Goal: Task Accomplishment & Management: Complete application form

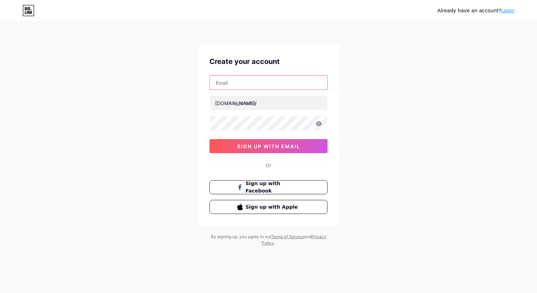
click at [262, 85] on input "text" at bounding box center [268, 83] width 117 height 14
type input "[EMAIL_ADDRESS][DOMAIN_NAME]"
type input "[PERSON_NAME]"
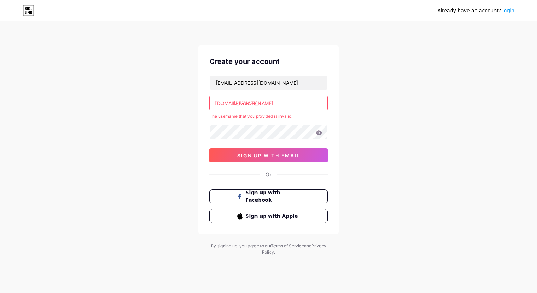
click at [235, 104] on input "[PERSON_NAME]" at bounding box center [268, 103] width 117 height 14
click at [249, 99] on input "[PERSON_NAME]" at bounding box center [268, 103] width 117 height 14
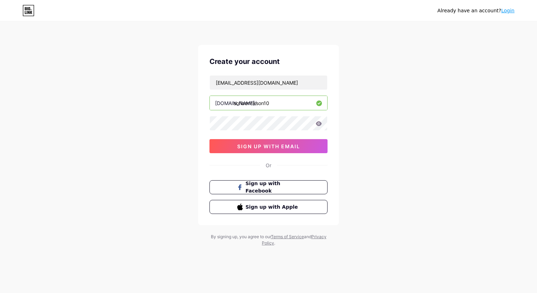
type input "sofiaerickson10"
click at [298, 147] on span "sign up with email" at bounding box center [268, 146] width 63 height 6
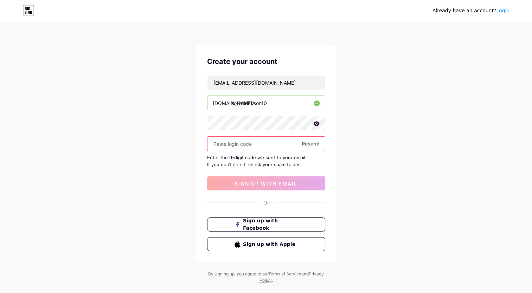
paste input "667894"
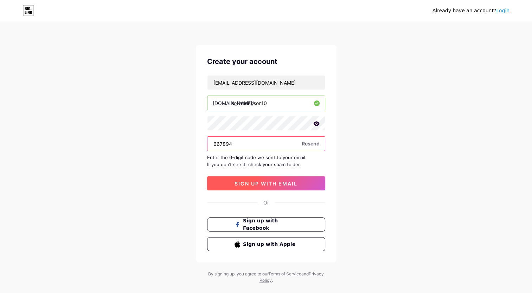
type input "667894"
click at [255, 183] on span "sign up with email" at bounding box center [266, 184] width 63 height 6
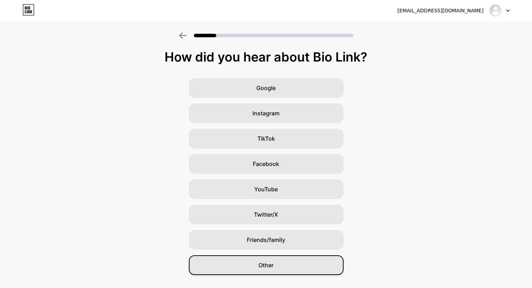
click at [267, 262] on span "Other" at bounding box center [265, 265] width 15 height 8
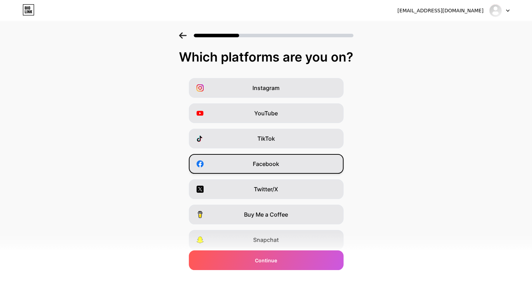
click at [256, 164] on span "Facebook" at bounding box center [266, 164] width 26 height 8
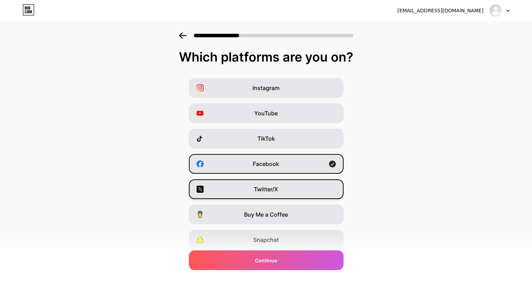
click at [253, 186] on div "Twitter/X" at bounding box center [266, 189] width 155 height 20
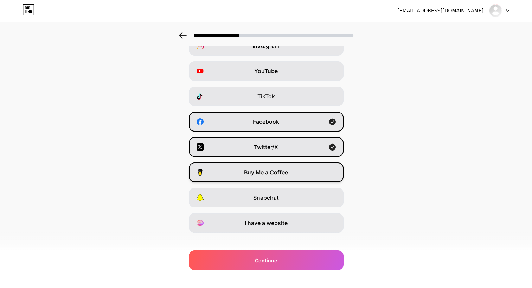
scroll to position [44, 0]
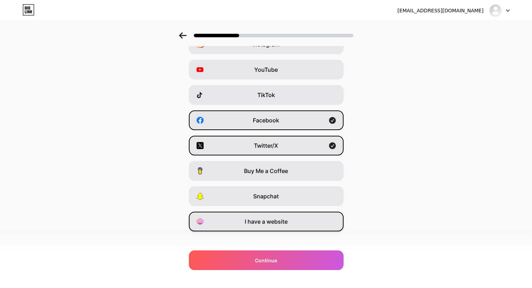
click at [273, 224] on span "I have a website" at bounding box center [266, 221] width 43 height 8
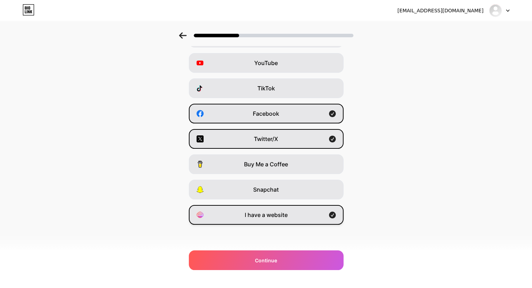
scroll to position [0, 0]
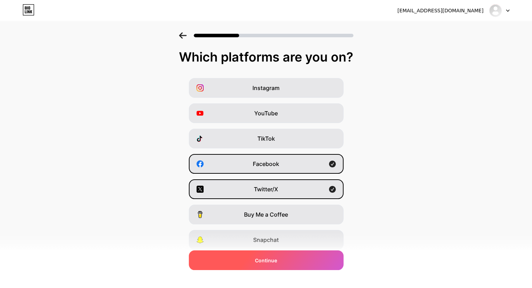
click at [262, 262] on span "Continue" at bounding box center [266, 260] width 22 height 7
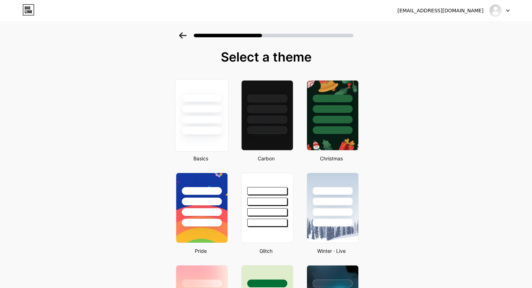
click at [208, 123] on div at bounding box center [201, 120] width 41 height 8
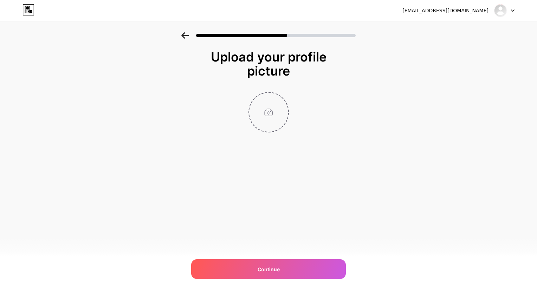
click at [267, 124] on input "file" at bounding box center [268, 112] width 39 height 39
type input "C:\fakepath\logo_staffup-asap_color.jpg"
click at [271, 113] on img at bounding box center [269, 112] width 40 height 40
click at [286, 97] on circle at bounding box center [285, 98] width 8 height 8
click at [270, 111] on input "file" at bounding box center [268, 112] width 39 height 39
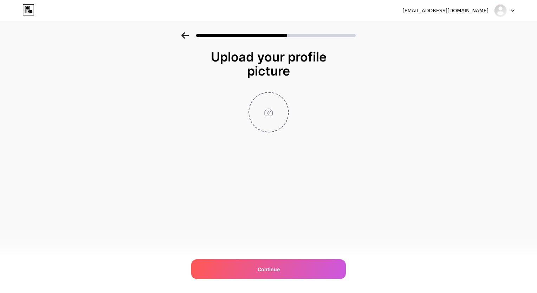
type input "C:\fakepath\logo_staffup-asap_color.jpg"
click at [286, 97] on circle at bounding box center [285, 98] width 8 height 8
click at [183, 32] on icon at bounding box center [185, 35] width 8 height 6
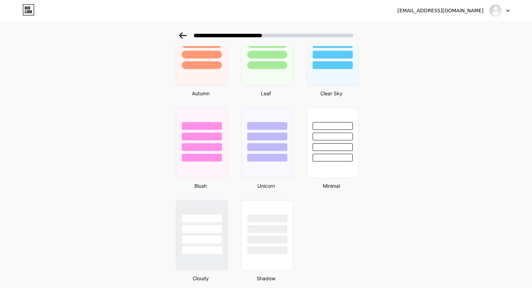
scroll to position [547, 0]
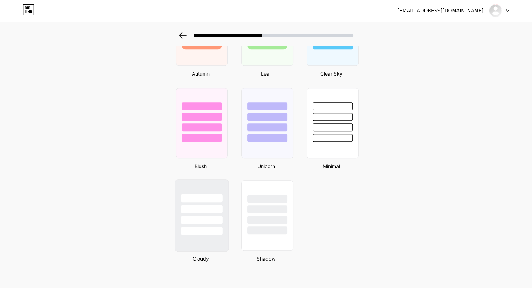
click at [211, 216] on div at bounding box center [201, 220] width 41 height 8
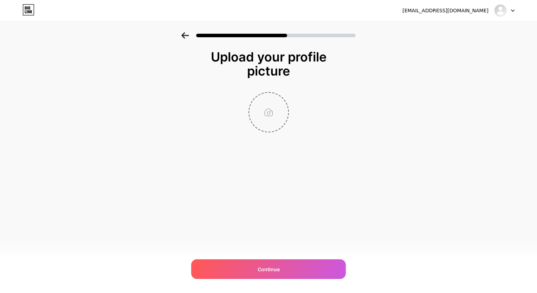
click at [266, 114] on input "file" at bounding box center [268, 112] width 39 height 39
type input "C:\fakepath\profile photo.png"
click at [273, 117] on img at bounding box center [269, 112] width 40 height 40
click at [284, 95] on circle at bounding box center [285, 98] width 8 height 8
click at [266, 117] on input "file" at bounding box center [268, 112] width 39 height 39
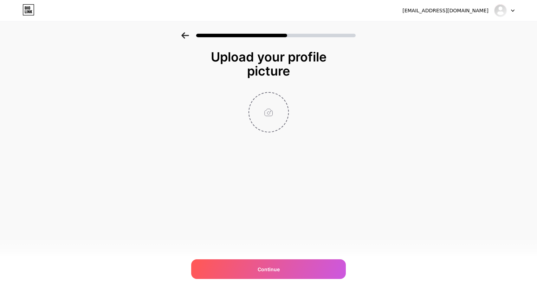
type input "C:\fakepath\profile photo.png"
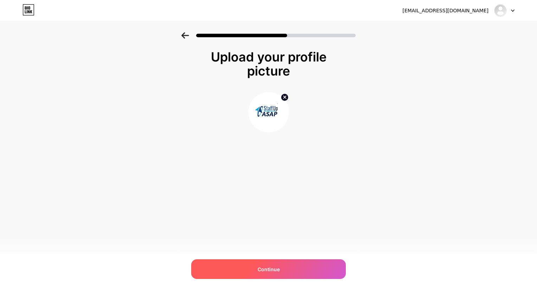
click at [264, 273] on div "Continue" at bounding box center [268, 270] width 155 height 20
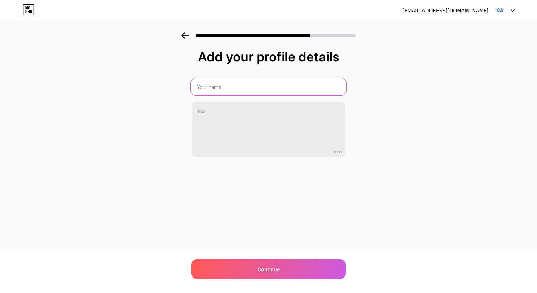
click at [242, 92] on input "text" at bounding box center [268, 86] width 155 height 17
type input "StaffUp ASAP"
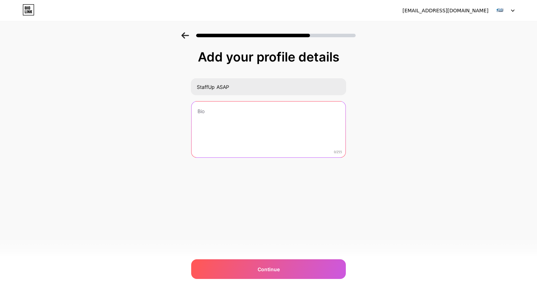
click at [218, 111] on textarea at bounding box center [269, 130] width 154 height 57
paste textarea "a cutting-edge training initiative designed to strengthen the [MEDICAL_DATA] (V…"
click at [199, 112] on textarea "a cutting-edge training initiative designed to strengthen the [MEDICAL_DATA] (V…" at bounding box center [268, 129] width 155 height 57
click at [312, 117] on textarea "A cutting-edge training initiative designed to strengthen the [MEDICAL_DATA] (V…" at bounding box center [268, 129] width 155 height 57
click at [200, 110] on textarea "A cutting-edge training initiative designed to strengthen the [MEDICAL_DATA] (V…" at bounding box center [268, 129] width 155 height 57
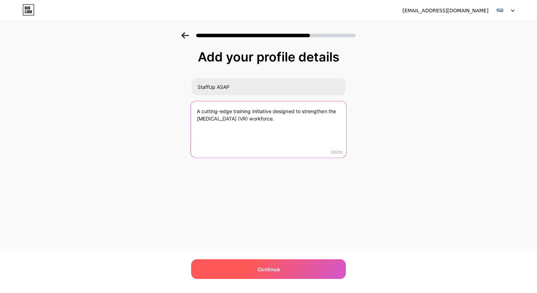
type textarea "A cutting-edge training initiative designed to strengthen the [MEDICAL_DATA] (V…"
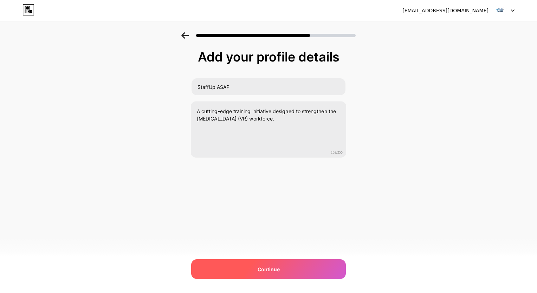
click at [275, 268] on span "Continue" at bounding box center [269, 269] width 22 height 7
click at [275, 268] on div at bounding box center [268, 270] width 155 height 20
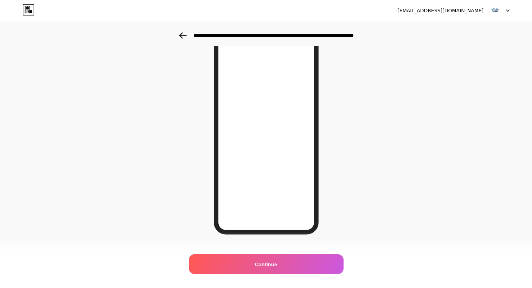
scroll to position [53, 0]
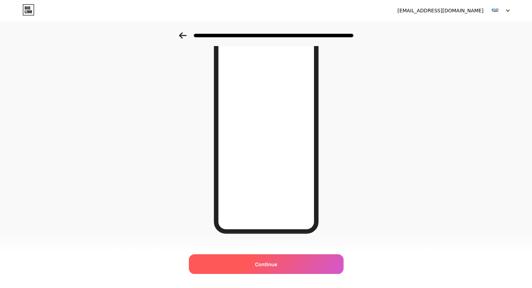
click at [276, 266] on span "Continue" at bounding box center [266, 264] width 22 height 7
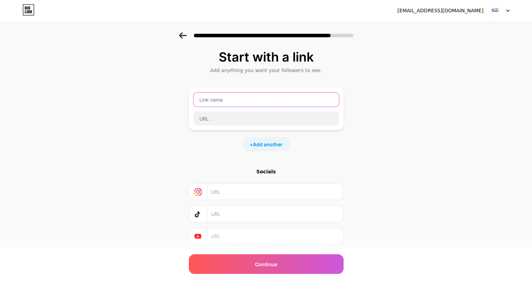
click at [277, 101] on input "text" at bounding box center [266, 99] width 146 height 14
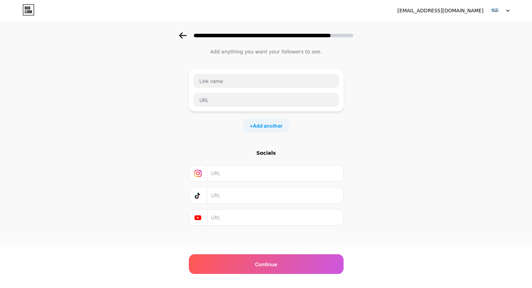
click at [269, 152] on div "Socials" at bounding box center [266, 152] width 155 height 7
click at [260, 81] on input "text" at bounding box center [266, 81] width 146 height 14
type input "StaffUP ASAP"
click at [185, 34] on icon at bounding box center [183, 35] width 8 height 6
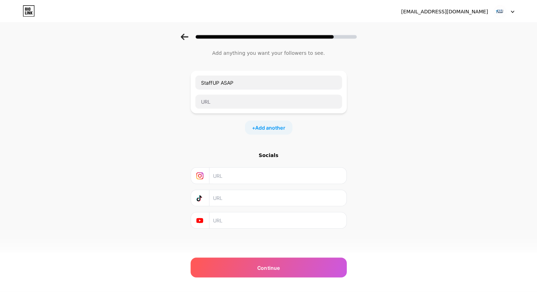
scroll to position [0, 0]
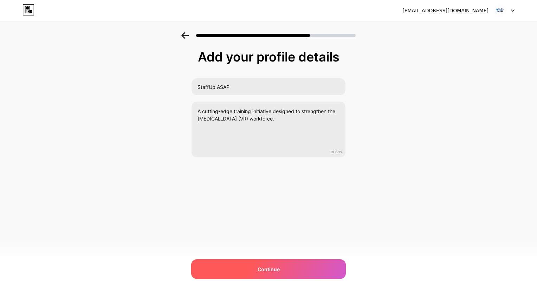
click at [315, 263] on div "Continue" at bounding box center [268, 270] width 155 height 20
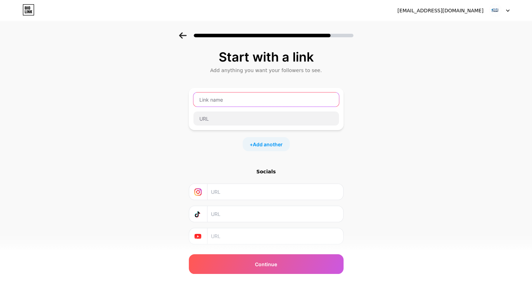
click at [243, 98] on input "text" at bounding box center [266, 99] width 146 height 14
type input "StaffUp ASAP"
click at [181, 34] on icon at bounding box center [183, 35] width 8 height 6
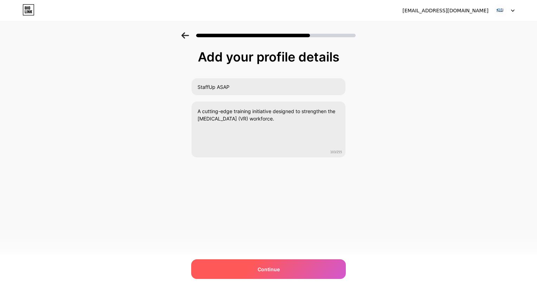
click at [276, 274] on div "Continue" at bounding box center [268, 270] width 155 height 20
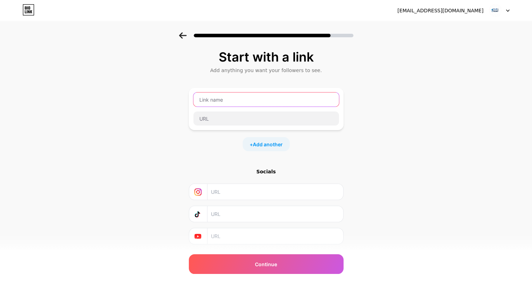
click at [244, 103] on input "text" at bounding box center [266, 99] width 146 height 14
type input "StaffUp ASAP Website and Newsletter!"
click at [357, 145] on div "Start with a link Add anything you want your followers to see. StaffUp ASAP Web…" at bounding box center [266, 155] width 532 height 247
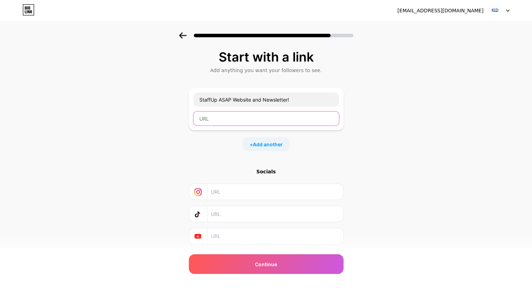
click at [300, 114] on input "text" at bounding box center [266, 118] width 146 height 14
paste input "[URL][DOMAIN_NAME]"
type input "[URL][DOMAIN_NAME]"
click at [328, 160] on div "Start with a link Add anything you want your followers to see. StaffUp ASAP Web…" at bounding box center [266, 147] width 155 height 194
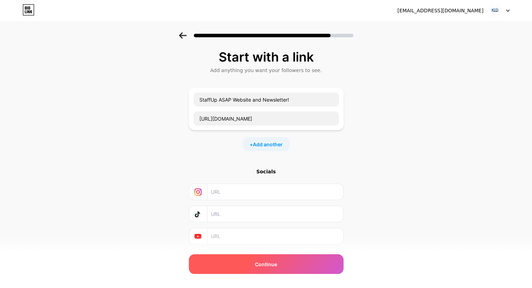
click at [282, 266] on div "Continue" at bounding box center [266, 264] width 155 height 20
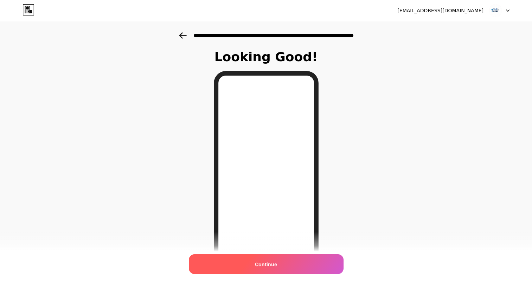
click at [268, 262] on span "Continue" at bounding box center [266, 264] width 22 height 7
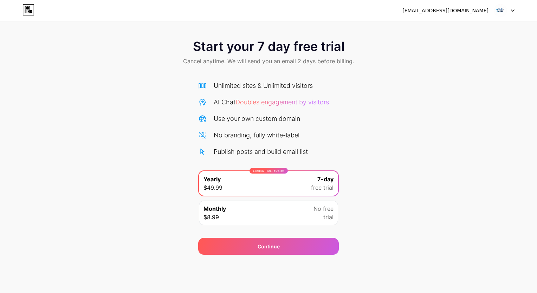
click at [461, 264] on div "ericksonso@uwstout.edu Logout Link Copied Start your 7 day free trial Cancel an…" at bounding box center [268, 146] width 537 height 293
